Goal: Information Seeking & Learning: Learn about a topic

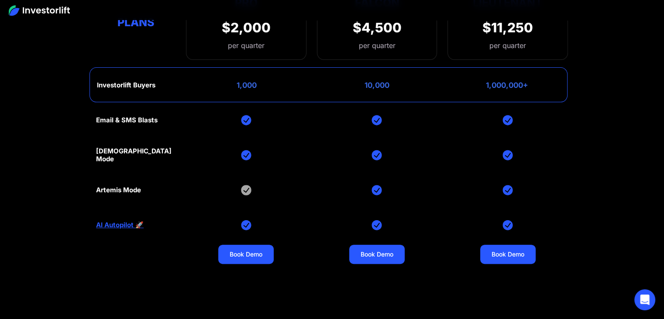
scroll to position [3581, 0]
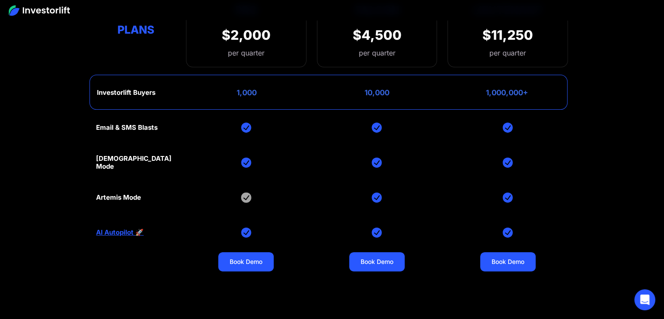
click at [116, 155] on div "[DEMOGRAPHIC_DATA] Mode" at bounding box center [135, 163] width 79 height 16
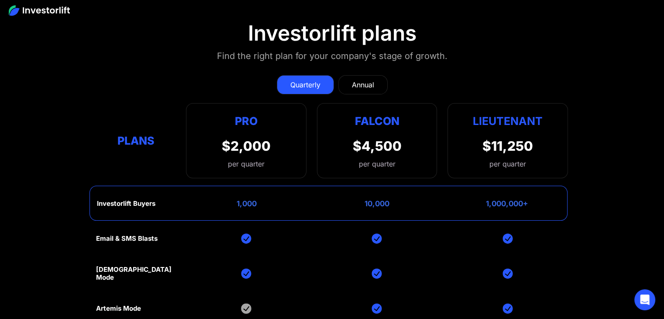
scroll to position [3450, 0]
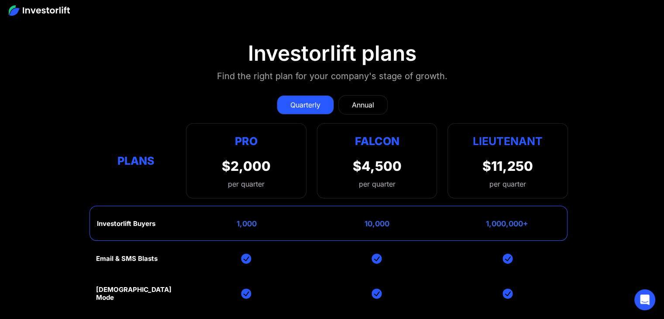
click at [348, 95] on link "Annual" at bounding box center [362, 104] width 49 height 19
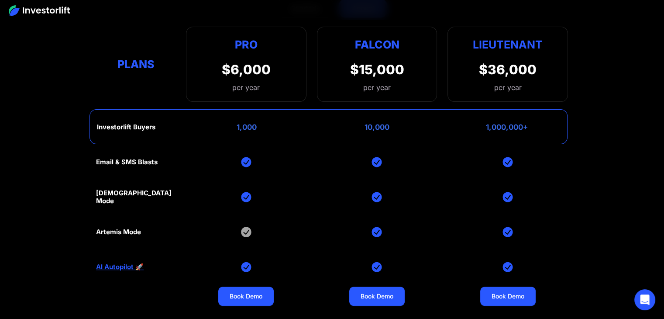
scroll to position [3537, 0]
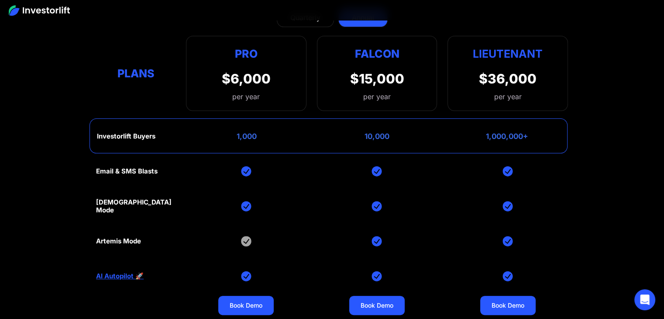
drag, startPoint x: 216, startPoint y: 138, endPoint x: 207, endPoint y: 164, distance: 28.0
click at [207, 164] on div "Email & SMS Blasts God Mode Artemis Mode AI Autopilot 🚀 Book Demo Book Demo Boo…" at bounding box center [332, 276] width 472 height 245
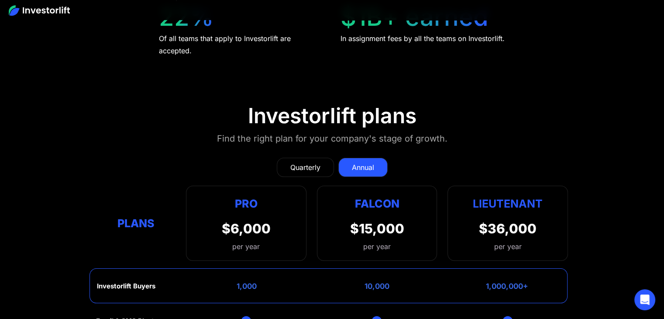
scroll to position [3397, 0]
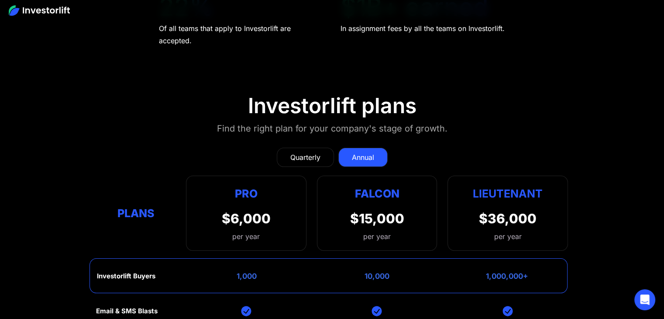
click at [307, 152] on div "Quarterly" at bounding box center [305, 157] width 30 height 10
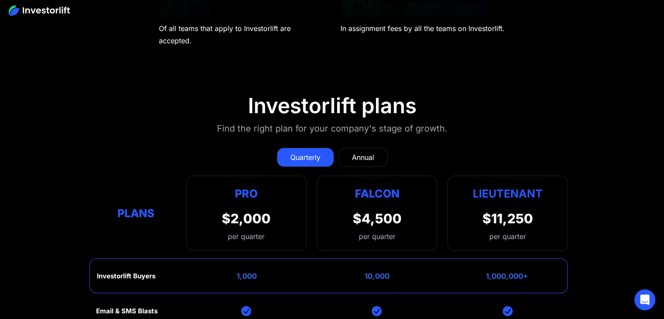
click at [357, 152] on div "Annual" at bounding box center [363, 157] width 22 height 10
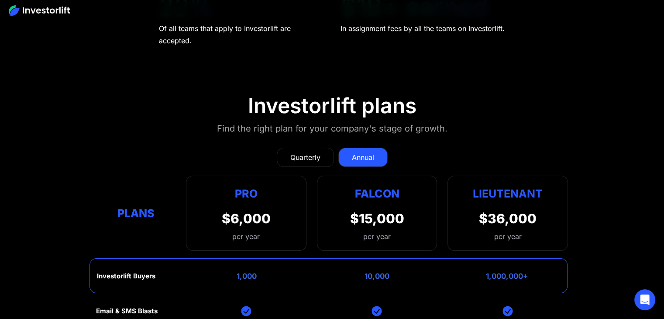
click at [304, 152] on div "Quarterly" at bounding box center [305, 157] width 30 height 10
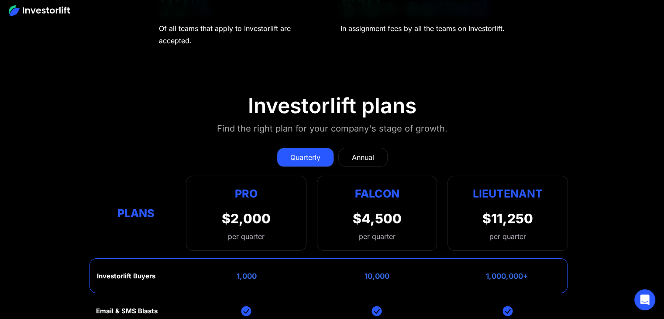
click at [370, 152] on div "Annual" at bounding box center [363, 157] width 22 height 10
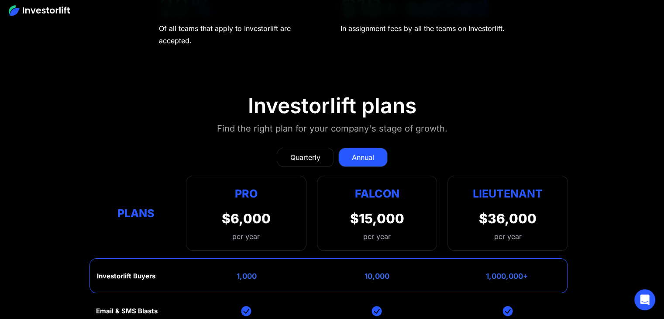
click at [330, 148] on link "Quarterly" at bounding box center [305, 157] width 57 height 19
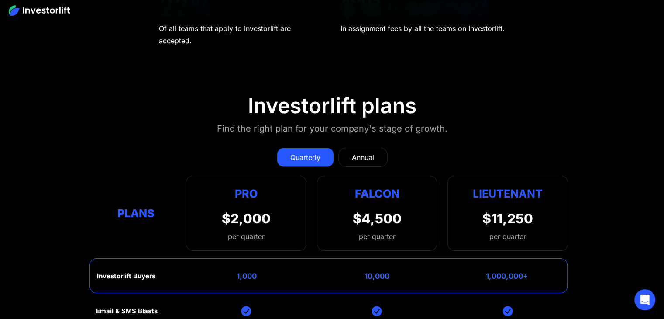
click at [370, 152] on div "Annual" at bounding box center [363, 157] width 22 height 10
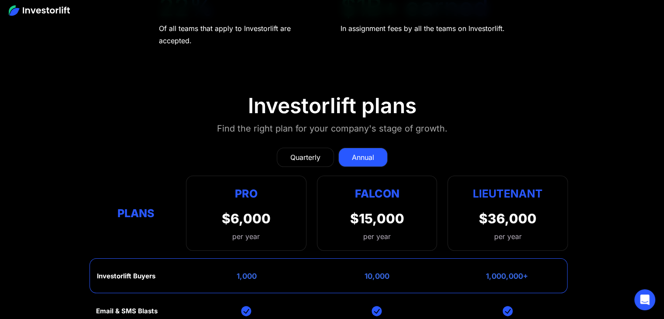
click at [304, 152] on div "Quarterly" at bounding box center [305, 157] width 30 height 10
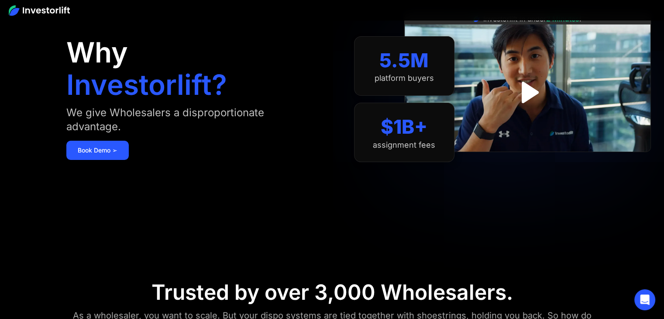
scroll to position [0, 0]
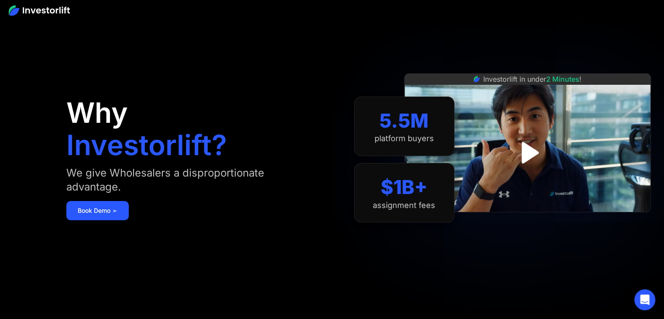
click at [42, 9] on img at bounding box center [39, 10] width 61 height 10
click at [527, 154] on img "open lightbox" at bounding box center [527, 152] width 52 height 52
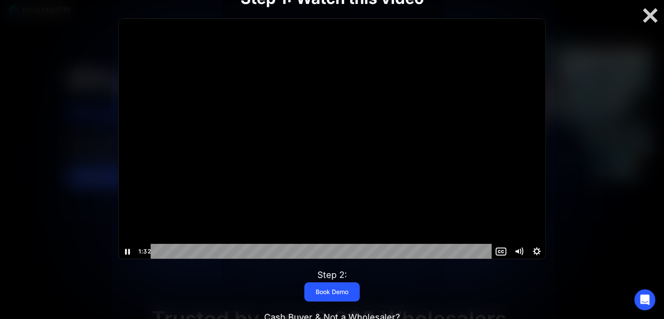
scroll to position [44, 0]
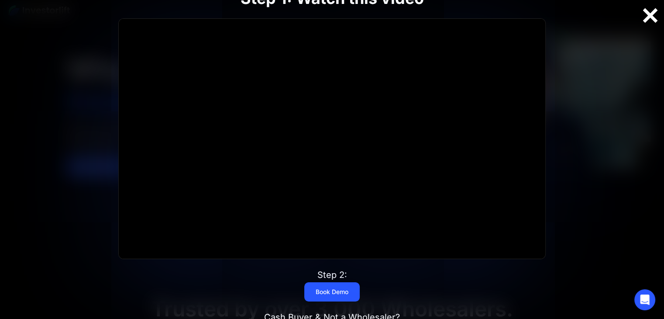
click at [647, 17] on div at bounding box center [650, 16] width 28 height 18
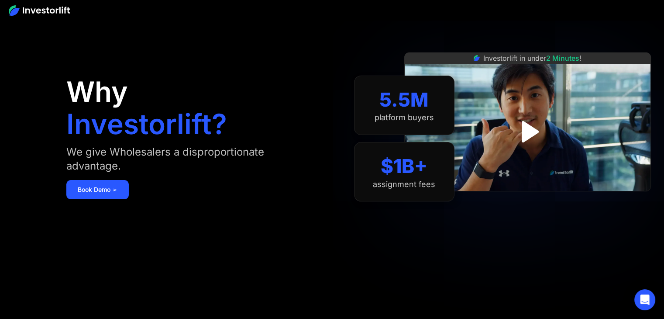
scroll to position [0, 0]
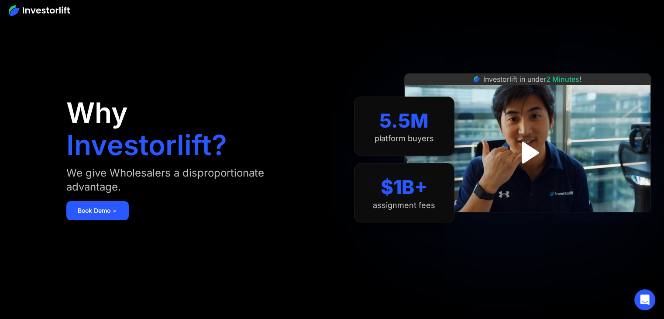
click at [57, 11] on img at bounding box center [39, 10] width 61 height 10
click at [58, 6] on img at bounding box center [39, 10] width 61 height 10
